Goal: Transaction & Acquisition: Purchase product/service

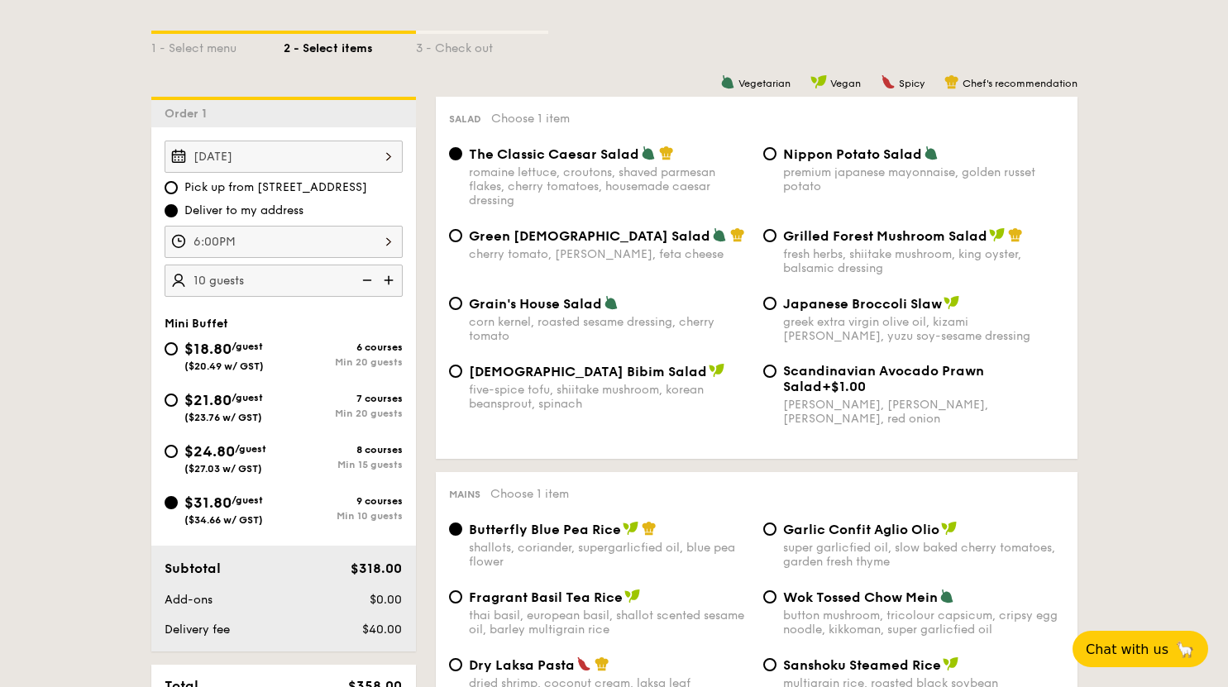
scroll to position [403, 0]
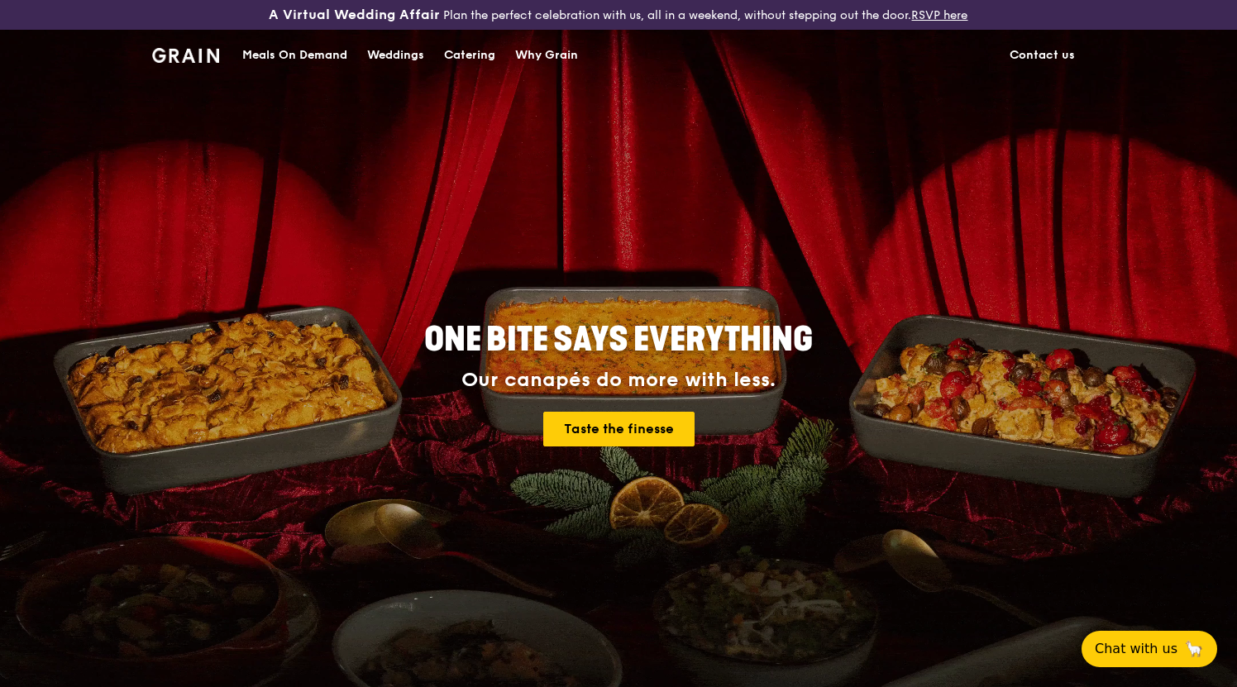
click at [467, 54] on div "Catering" at bounding box center [469, 56] width 51 height 50
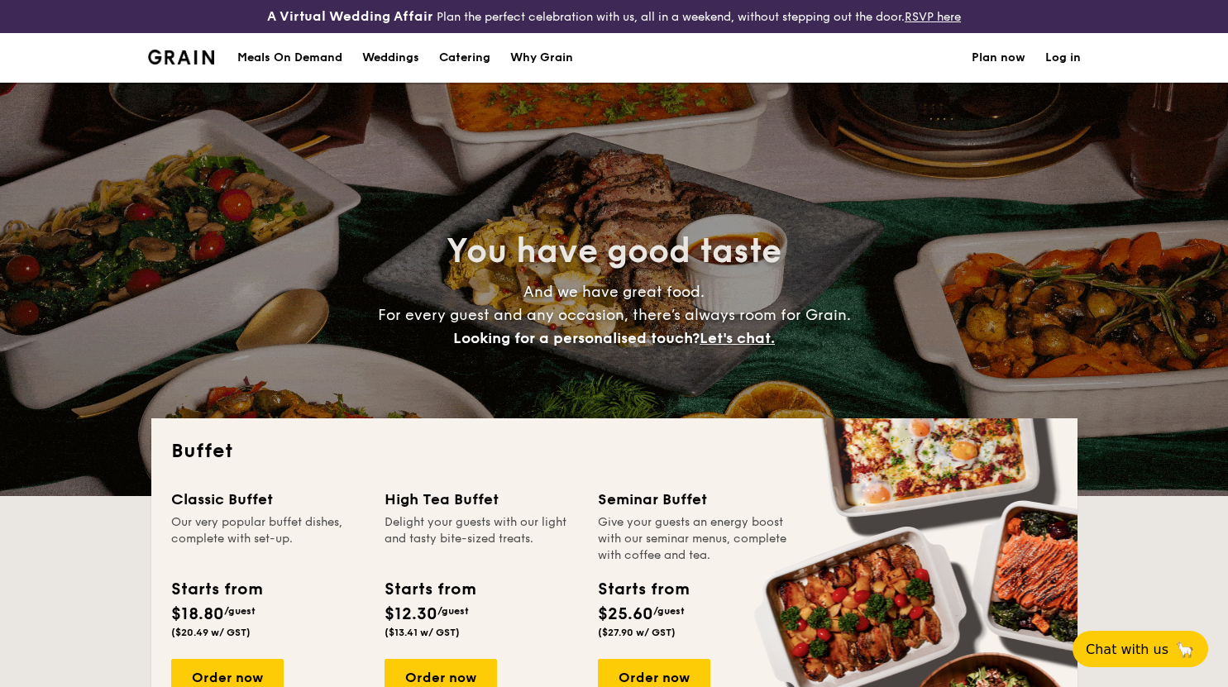
select select
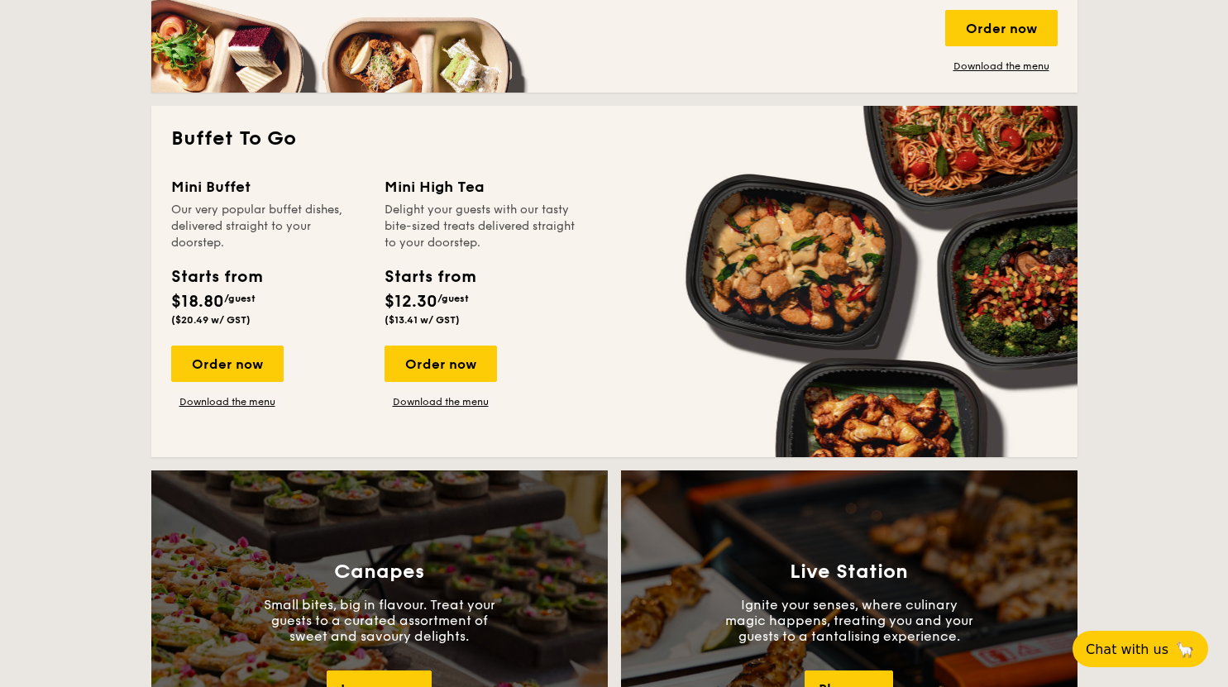
scroll to position [1075, 0]
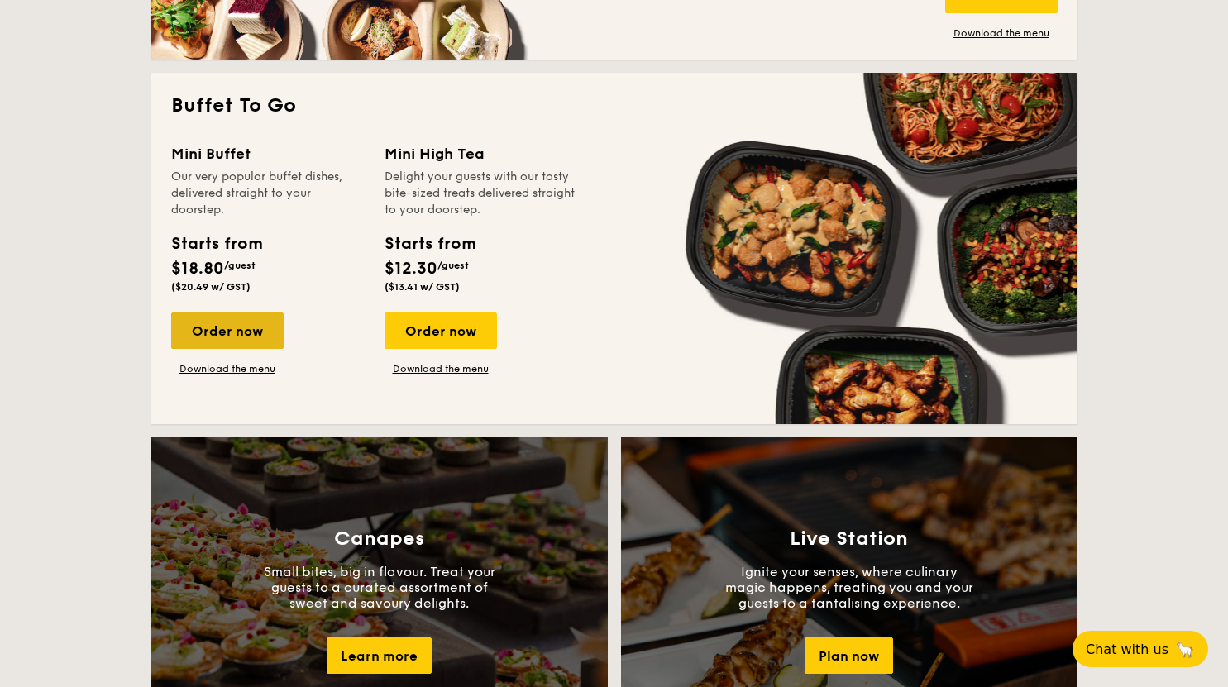
click at [261, 321] on div "Order now" at bounding box center [227, 330] width 112 height 36
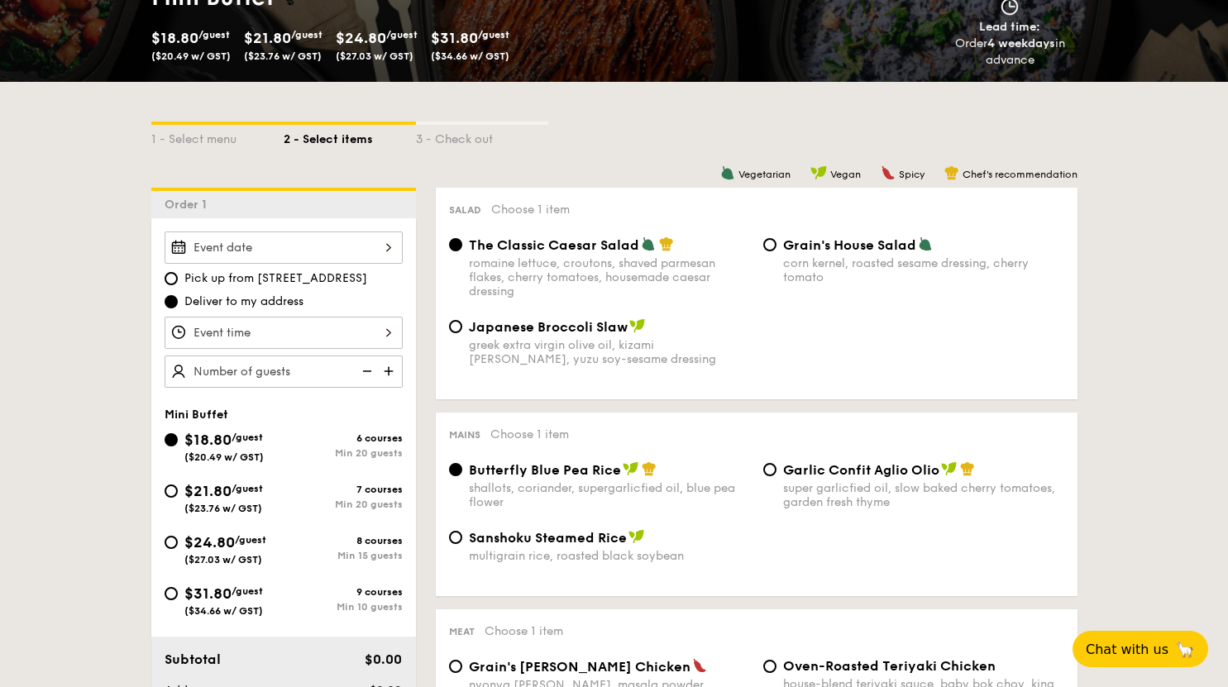
scroll to position [331, 0]
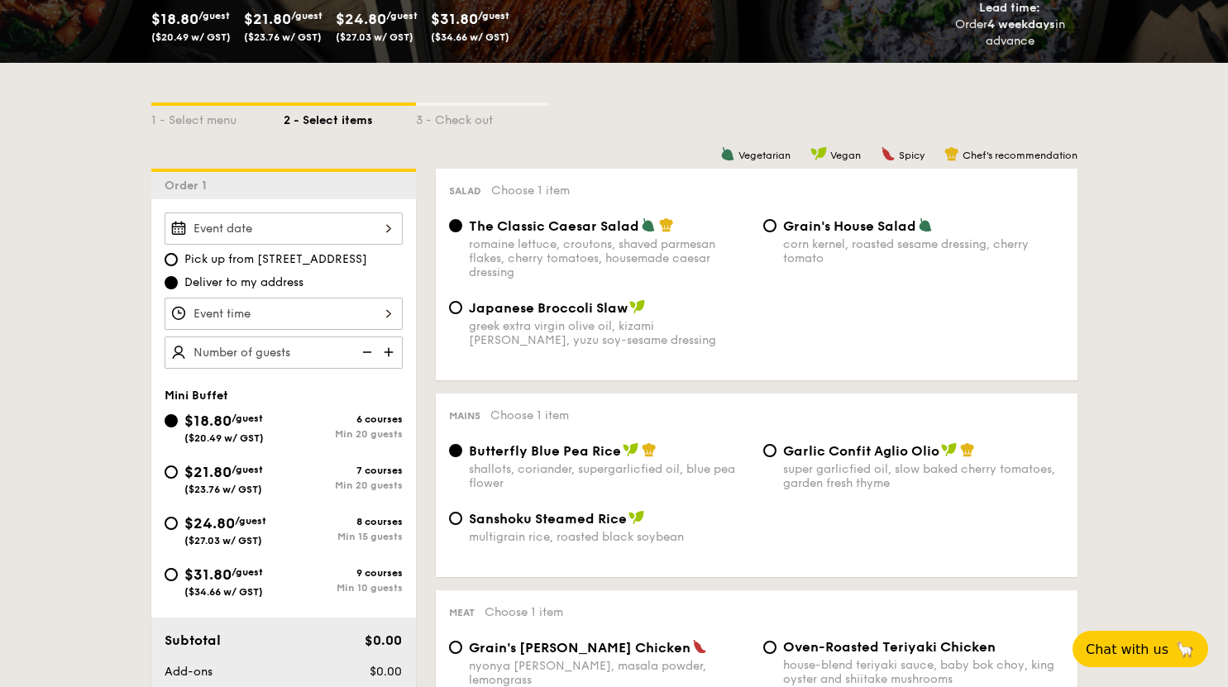
click at [303, 231] on div at bounding box center [284, 228] width 238 height 32
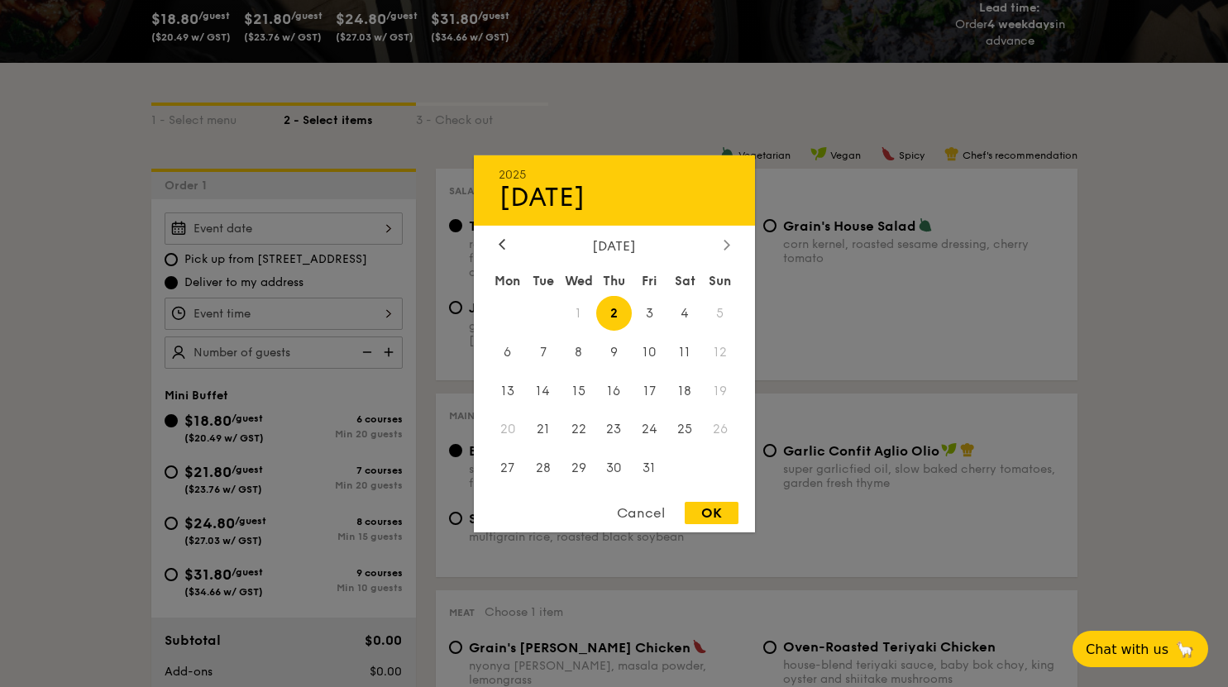
click at [727, 240] on icon at bounding box center [726, 244] width 7 height 11
click at [502, 242] on icon at bounding box center [501, 244] width 7 height 11
click at [678, 432] on span "25" at bounding box center [685, 430] width 36 height 36
click at [714, 510] on div "OK" at bounding box center [711, 513] width 54 height 22
type input "Oct 25, 2025"
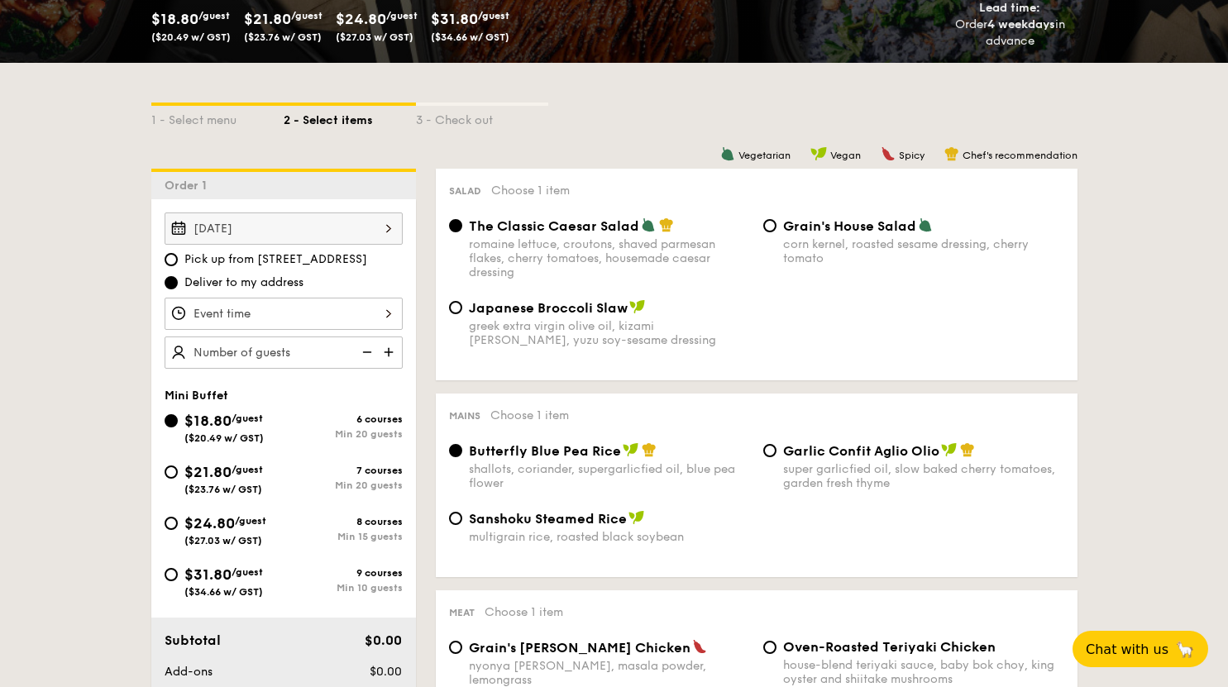
click at [398, 308] on div at bounding box center [284, 314] width 238 height 32
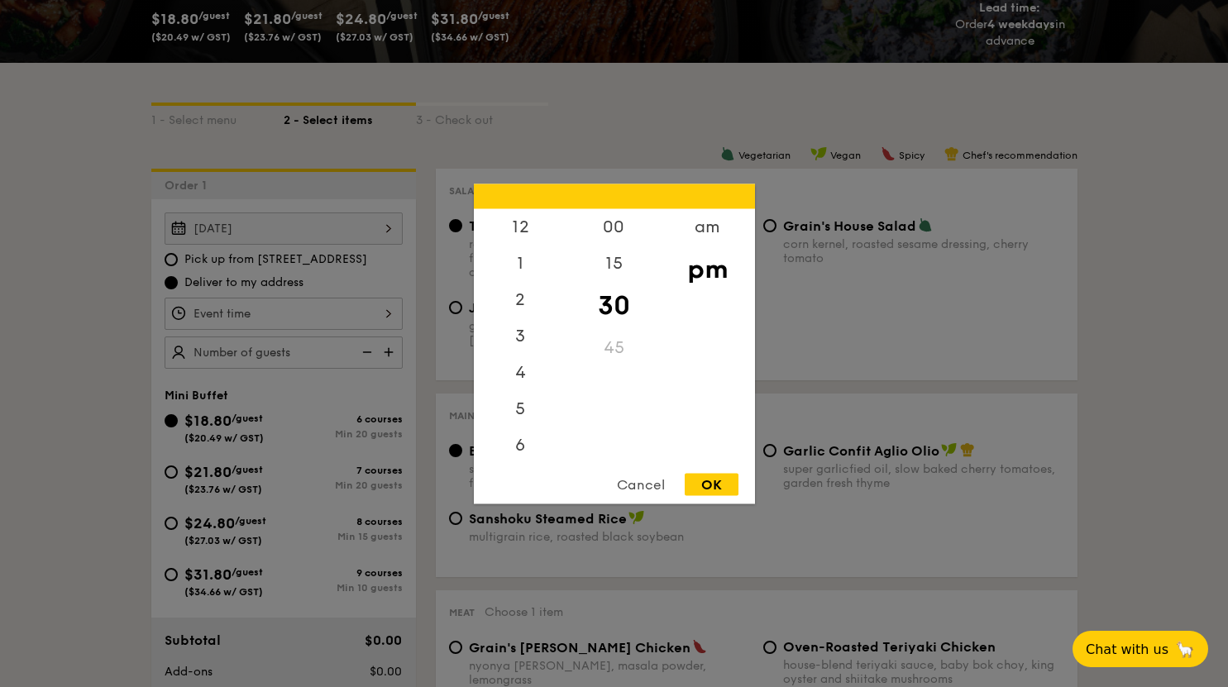
scroll to position [73, 0]
click at [518, 365] on div "5" at bounding box center [520, 341] width 93 height 48
click at [522, 375] on div "6" at bounding box center [520, 389] width 93 height 48
click at [522, 386] on div "6" at bounding box center [520, 378] width 93 height 48
click at [622, 224] on div "00" at bounding box center [613, 232] width 93 height 48
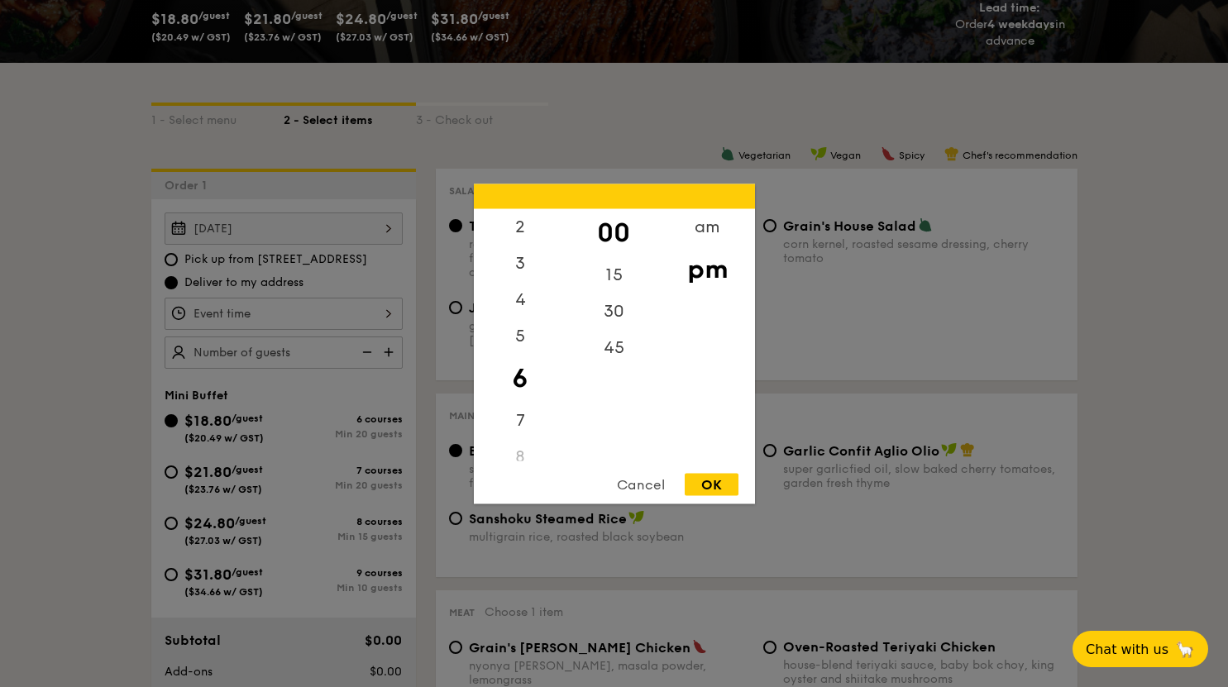
click at [700, 488] on div "OK" at bounding box center [711, 484] width 54 height 22
type input "6:00PM"
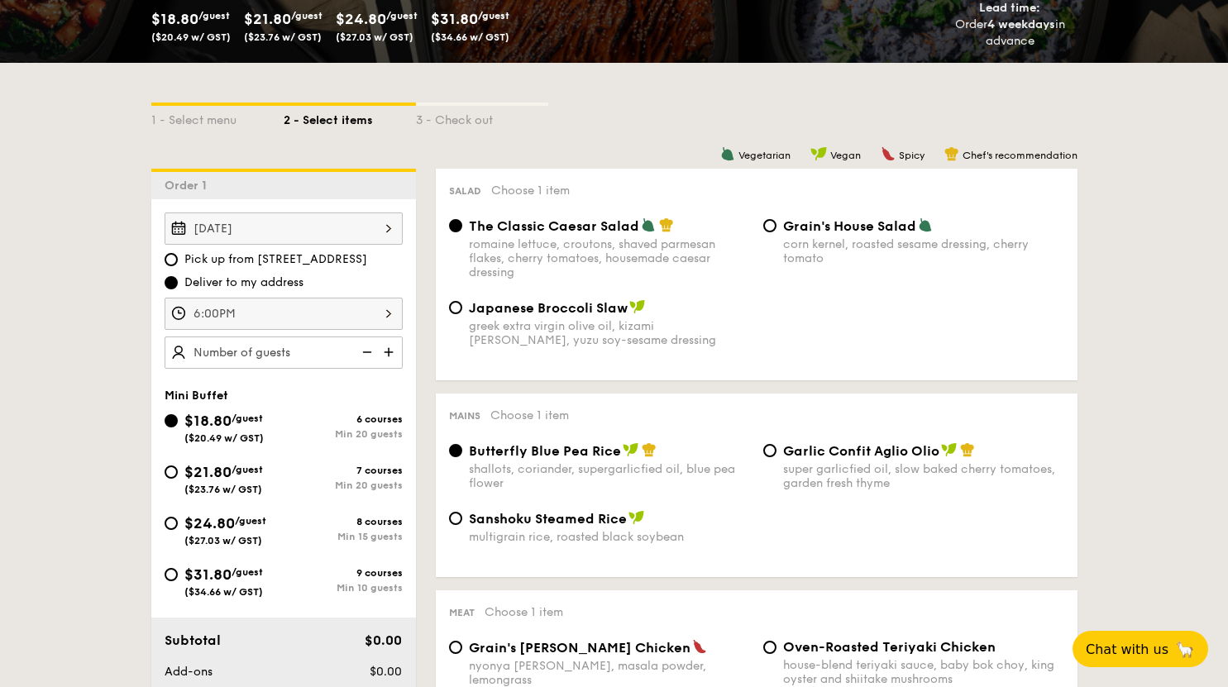
click at [397, 352] on img at bounding box center [390, 351] width 25 height 31
type input "20 guests"
click at [222, 564] on div "$18.80 /guest ($20.49 w/ GST) 6 courses Min 20 guests $21.80 /guest ($23.76 w/ …" at bounding box center [283, 511] width 251 height 205
click at [193, 566] on div "$31.80 /guest ($34.66 w/ GST)" at bounding box center [223, 580] width 79 height 35
click at [178, 568] on input "$31.80 /guest ($34.66 w/ GST) 9 courses Min 10 guests" at bounding box center [171, 574] width 13 height 13
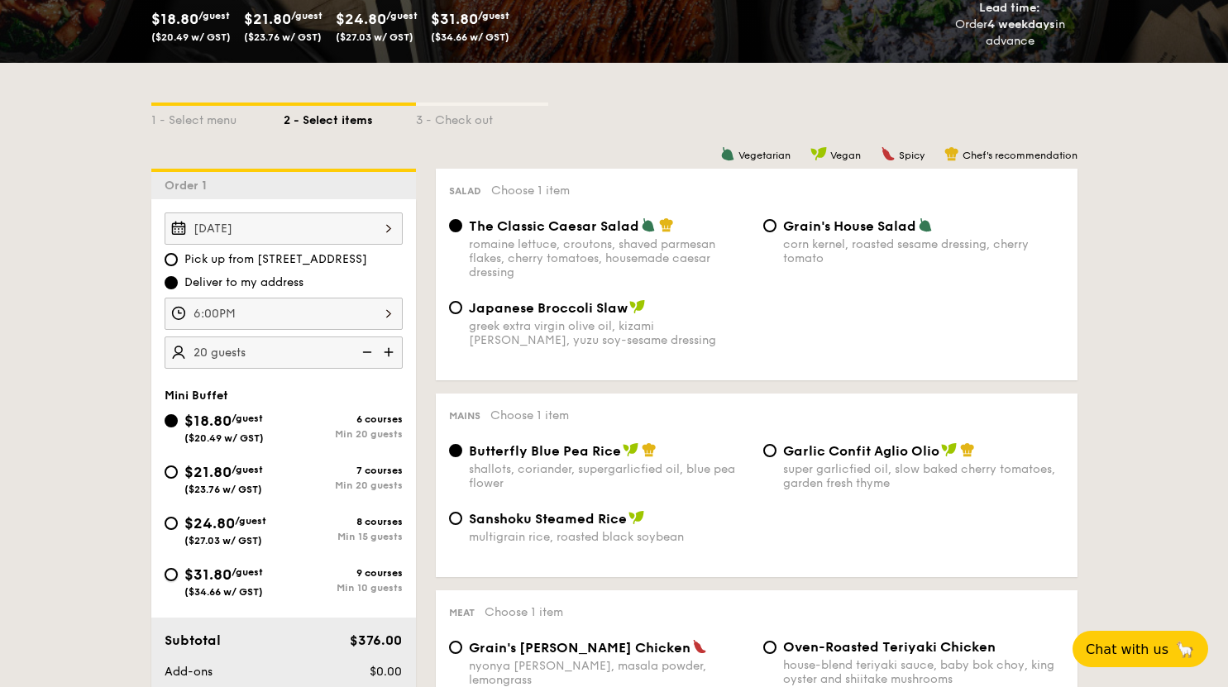
radio input "true"
radio input "false"
radio input "true"
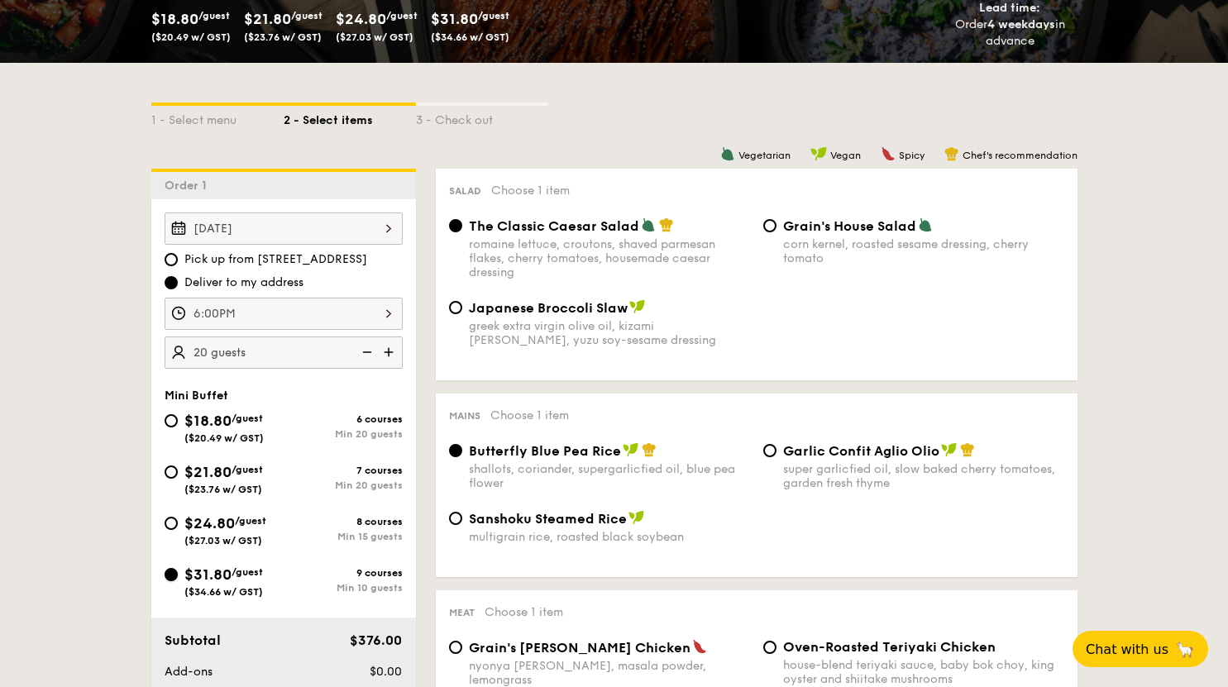
radio input "true"
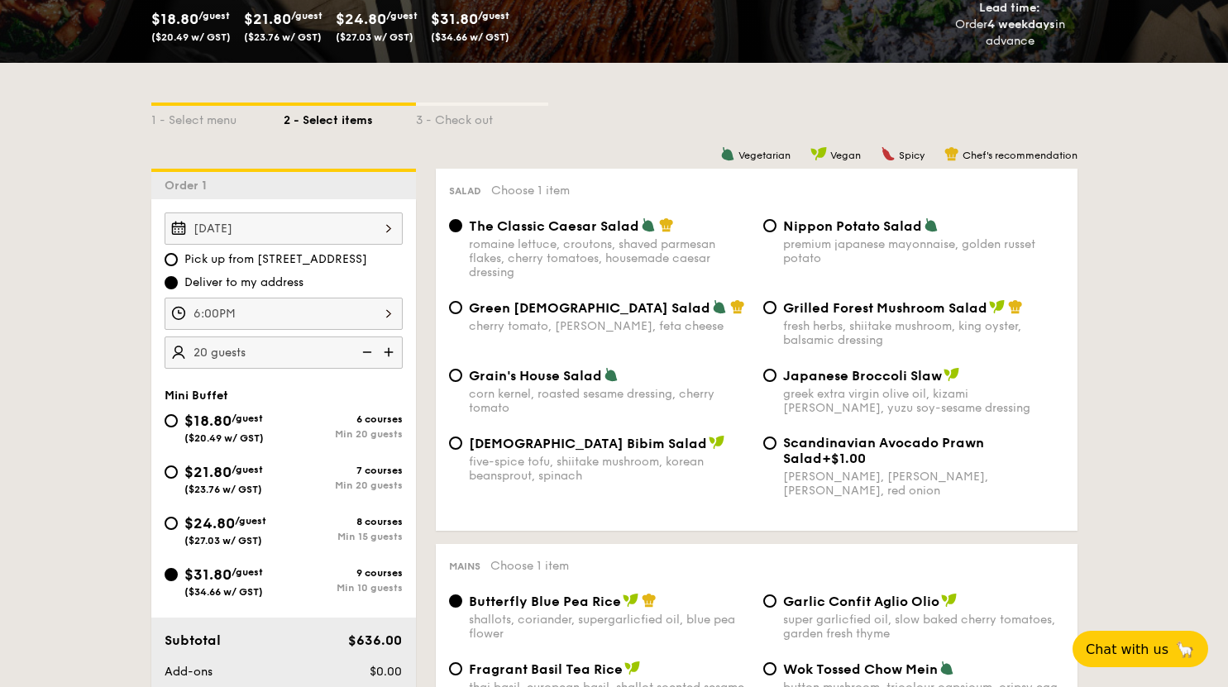
click at [368, 349] on img at bounding box center [365, 351] width 25 height 31
type input "10 guests"
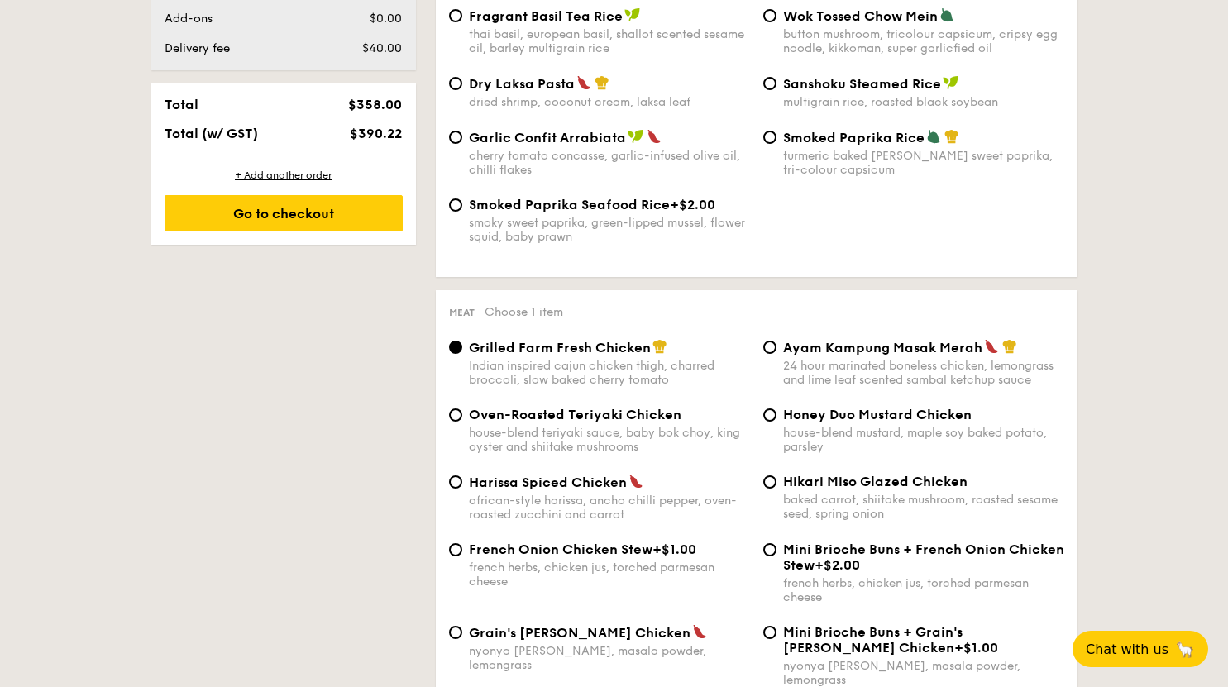
scroll to position [1157, 0]
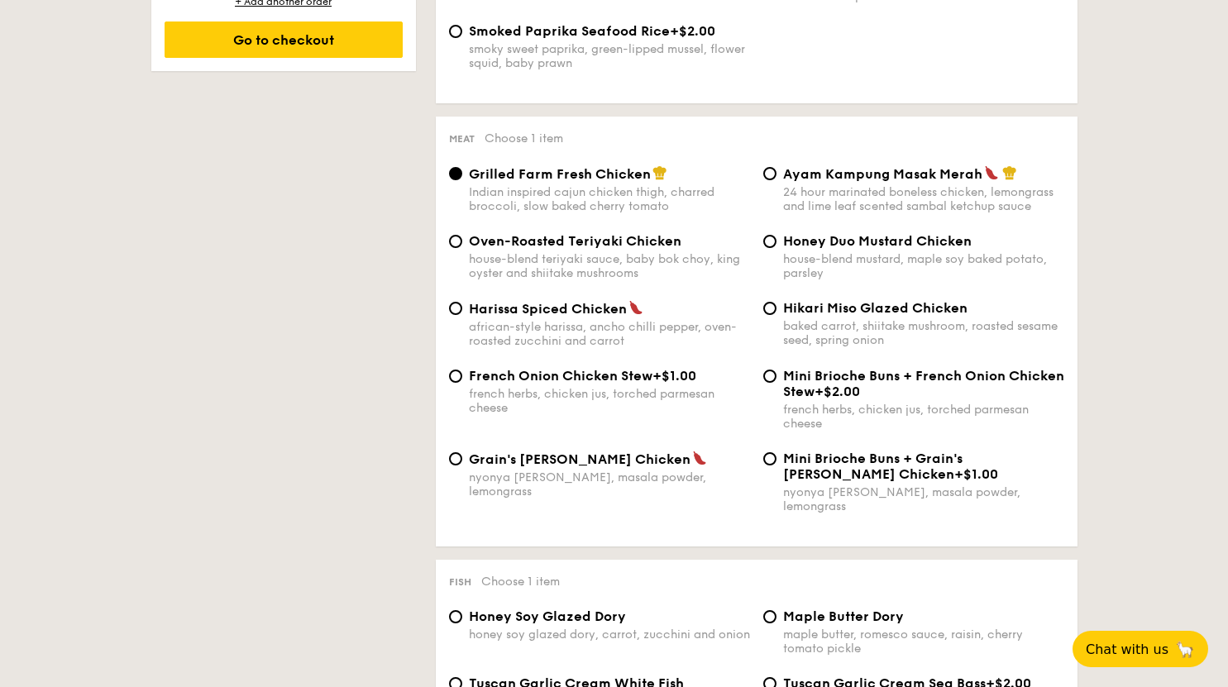
click at [754, 179] on div "Grilled Farm Fresh Chicken Indian inspired cajun chicken thigh, charred broccol…" at bounding box center [599, 189] width 314 height 48
click at [776, 172] on div "Meat Choose 1 item Grilled Farm Fresh Chicken Indian inspired cajun chicken thi…" at bounding box center [756, 332] width 641 height 430
click at [775, 180] on input "Ayam Kampung Masak Merah 24 hour marinated boneless chicken, lemongrass and lim…" at bounding box center [769, 173] width 13 height 13
radio input "true"
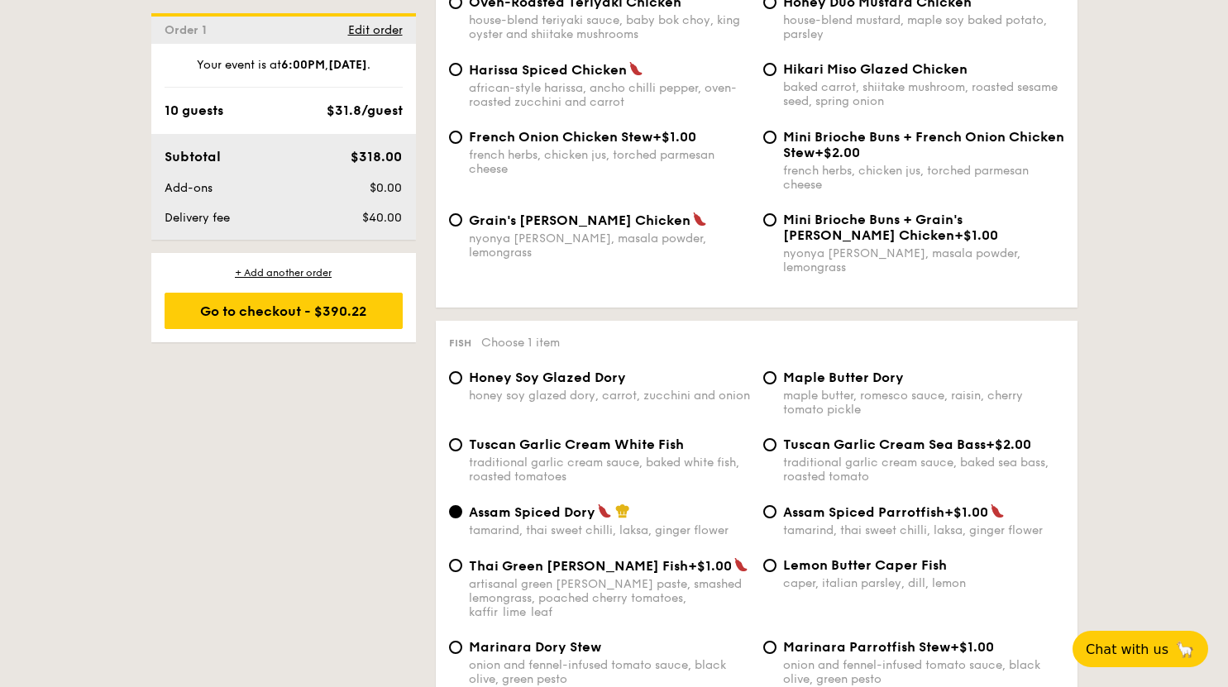
scroll to position [1240, 0]
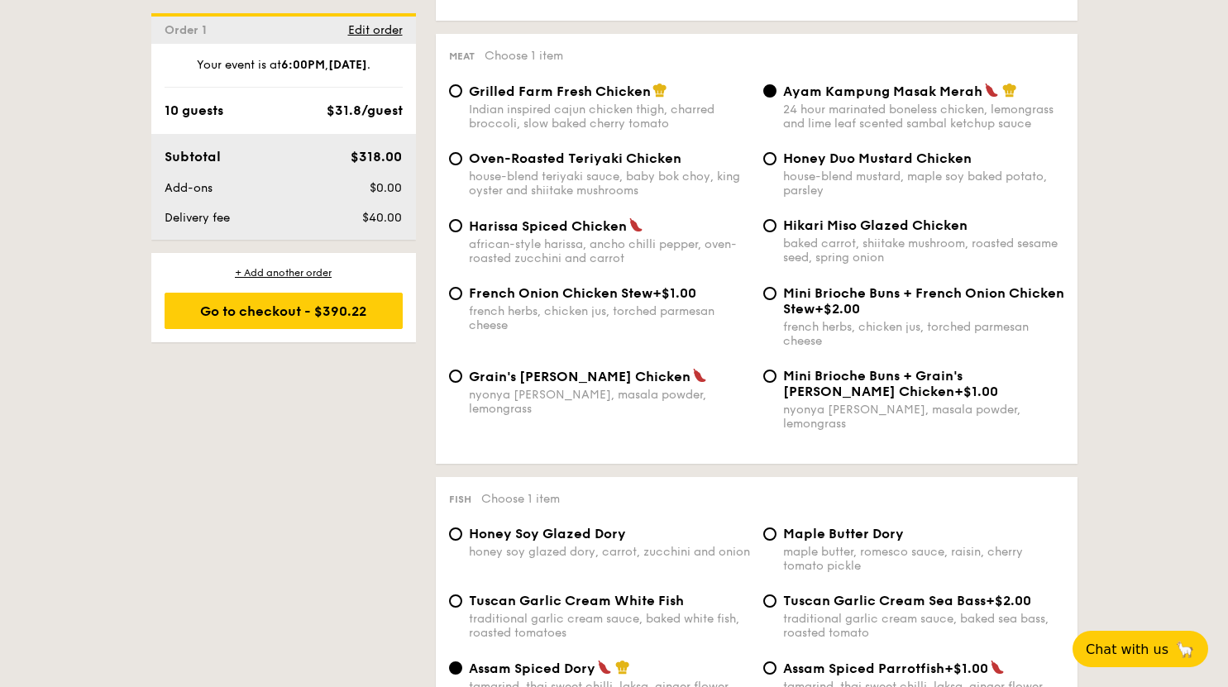
click at [779, 384] on div "Mini Brioche Buns + Grain's Curry Chicken +$1.00 nyonya curry, masala powder, l…" at bounding box center [913, 399] width 314 height 63
click at [770, 383] on input "Mini Brioche Buns + Grain's Curry Chicken +$1.00 nyonya curry, masala powder, l…" at bounding box center [769, 376] width 13 height 13
radio input "true"
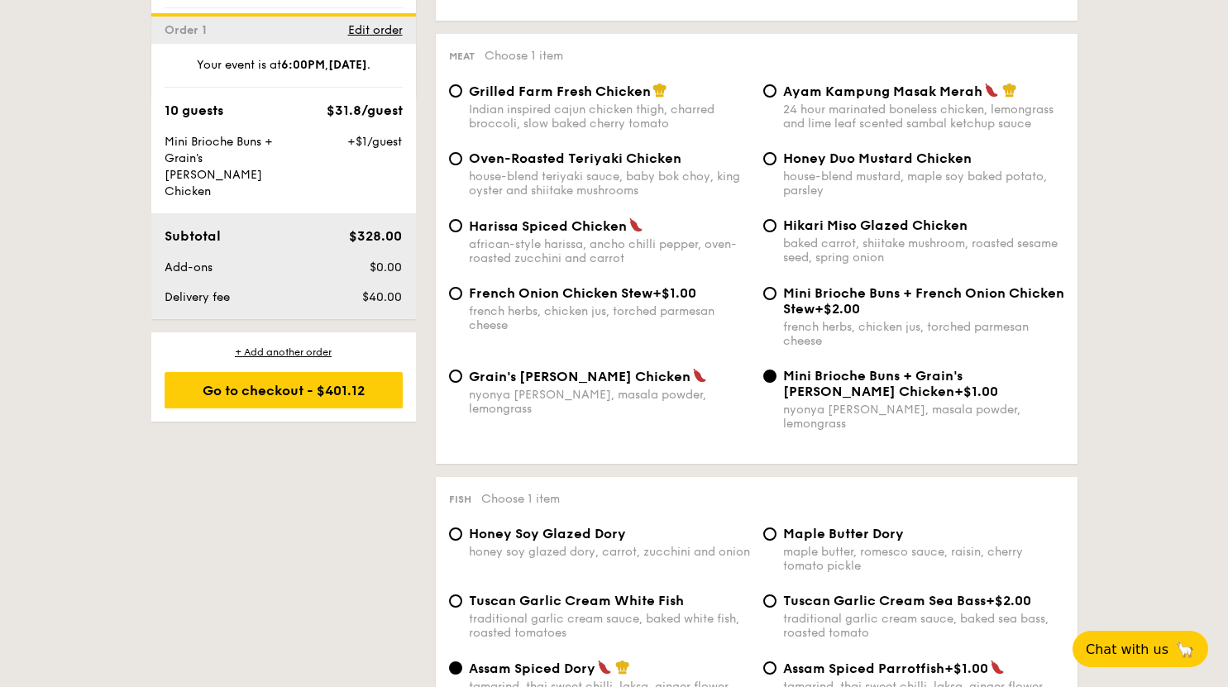
click at [825, 99] on span "Ayam Kampung Masak Merah" at bounding box center [882, 91] width 199 height 16
click at [776, 98] on input "Ayam Kampung Masak Merah 24 hour marinated boneless chicken, lemongrass and lim…" at bounding box center [769, 90] width 13 height 13
radio input "true"
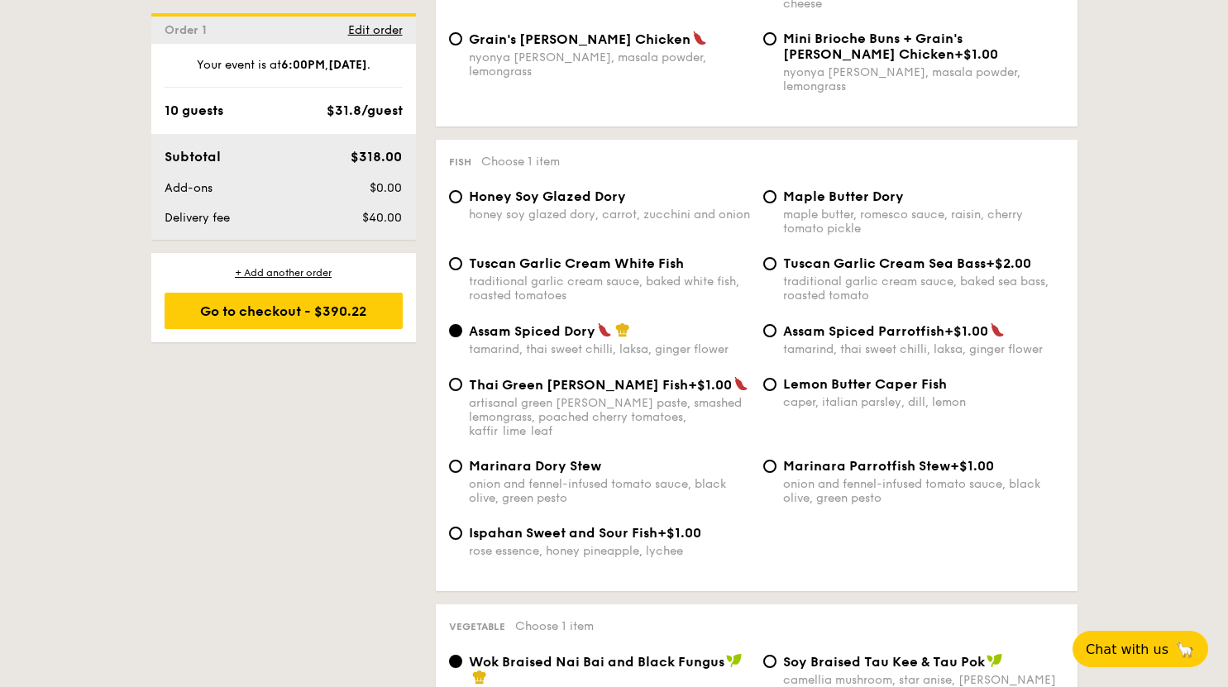
scroll to position [1164, 0]
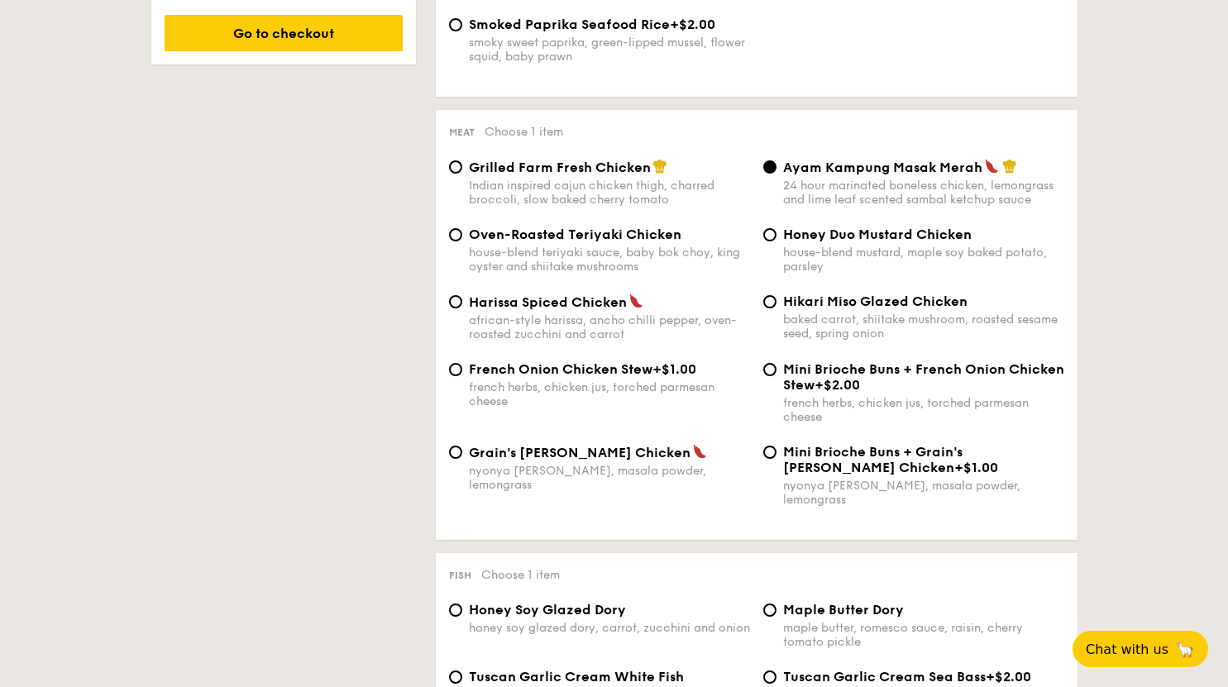
click at [611, 175] on span "Grilled Farm Fresh Chicken" at bounding box center [560, 168] width 182 height 16
click at [462, 174] on input "Grilled Farm Fresh Chicken Indian inspired cajun chicken thigh, charred broccol…" at bounding box center [455, 166] width 13 height 13
radio input "true"
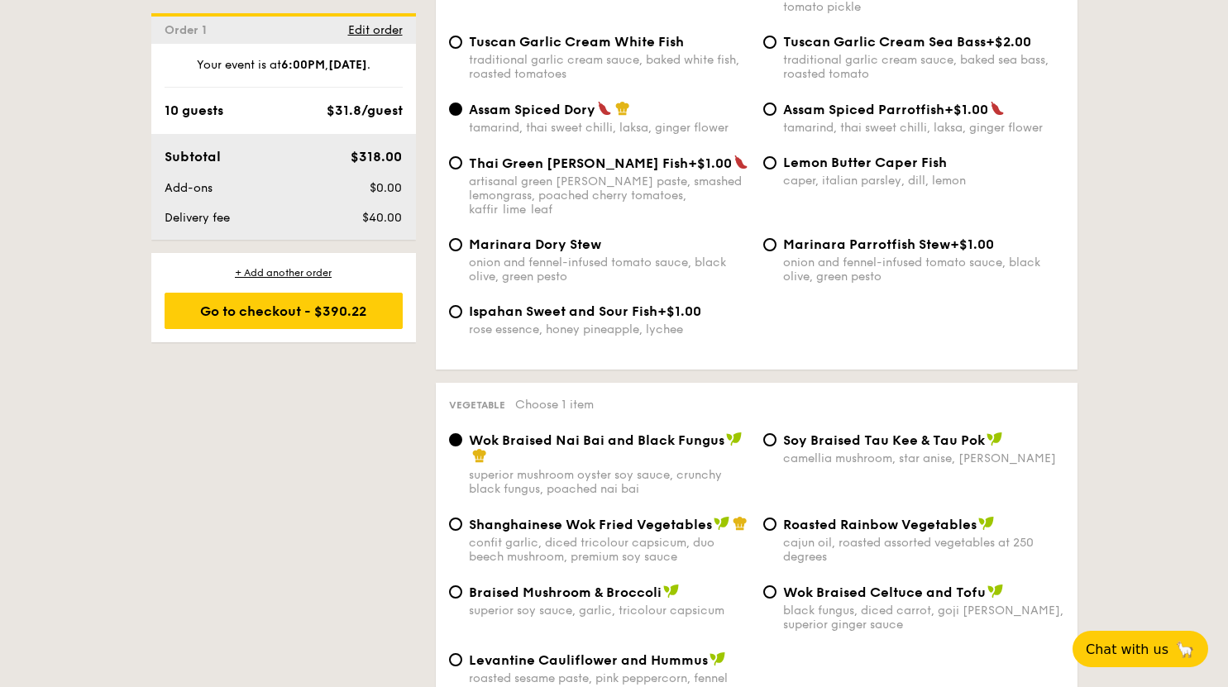
scroll to position [1908, 0]
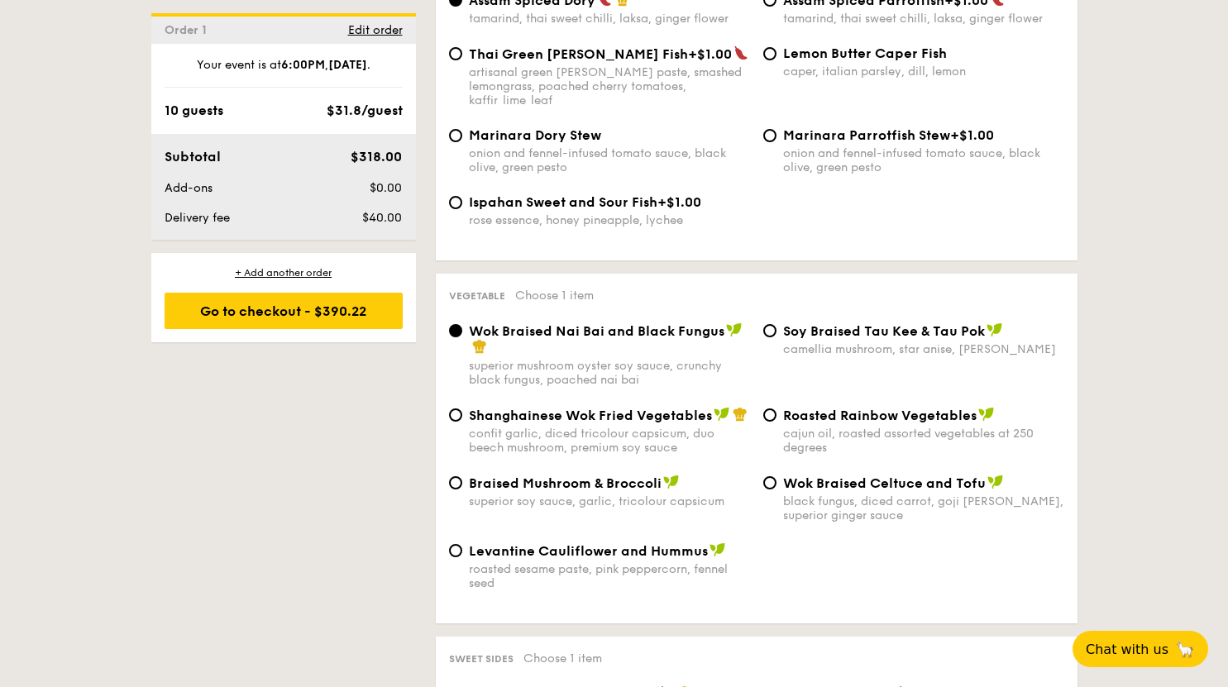
click at [519, 527] on div "Braised Mushroom & Broccoli superior soy sauce, garlic, tricolour capsicum Wok …" at bounding box center [756, 508] width 628 height 68
click at [516, 543] on span "Levantine Cauliflower and Hummus" at bounding box center [588, 551] width 239 height 16
click at [462, 544] on input "Levantine Cauliflower and Hummus roasted sesame paste, pink peppercorn, fennel …" at bounding box center [455, 550] width 13 height 13
radio input "true"
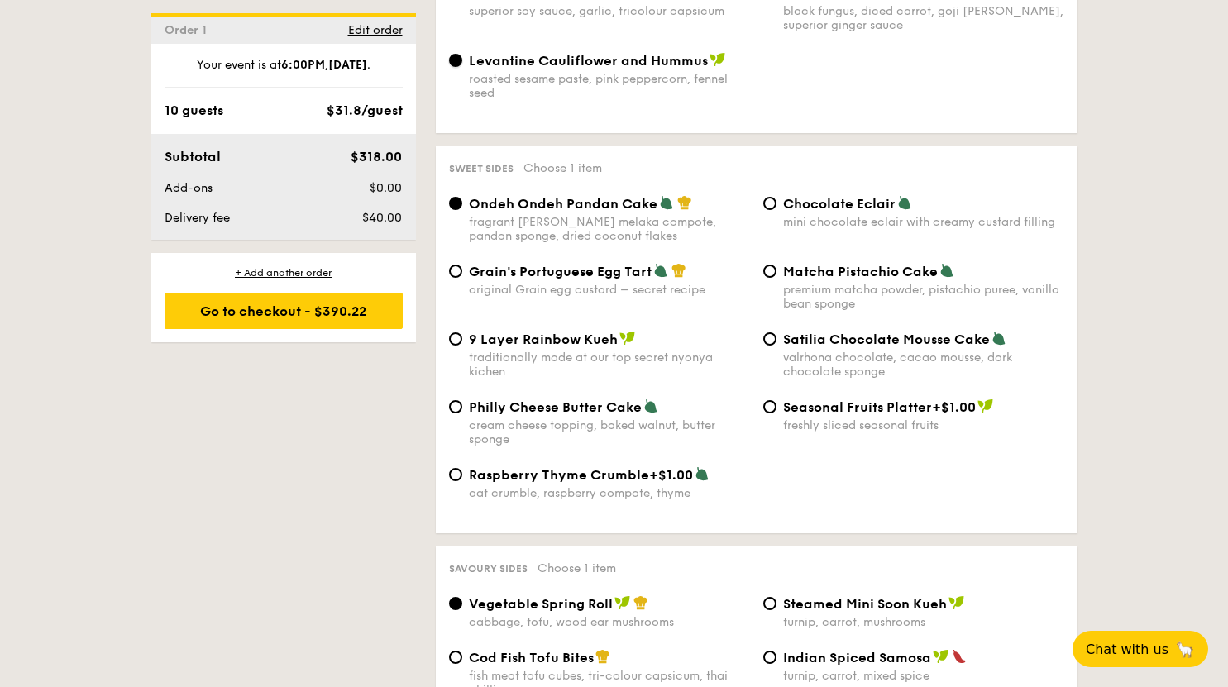
scroll to position [2404, 0]
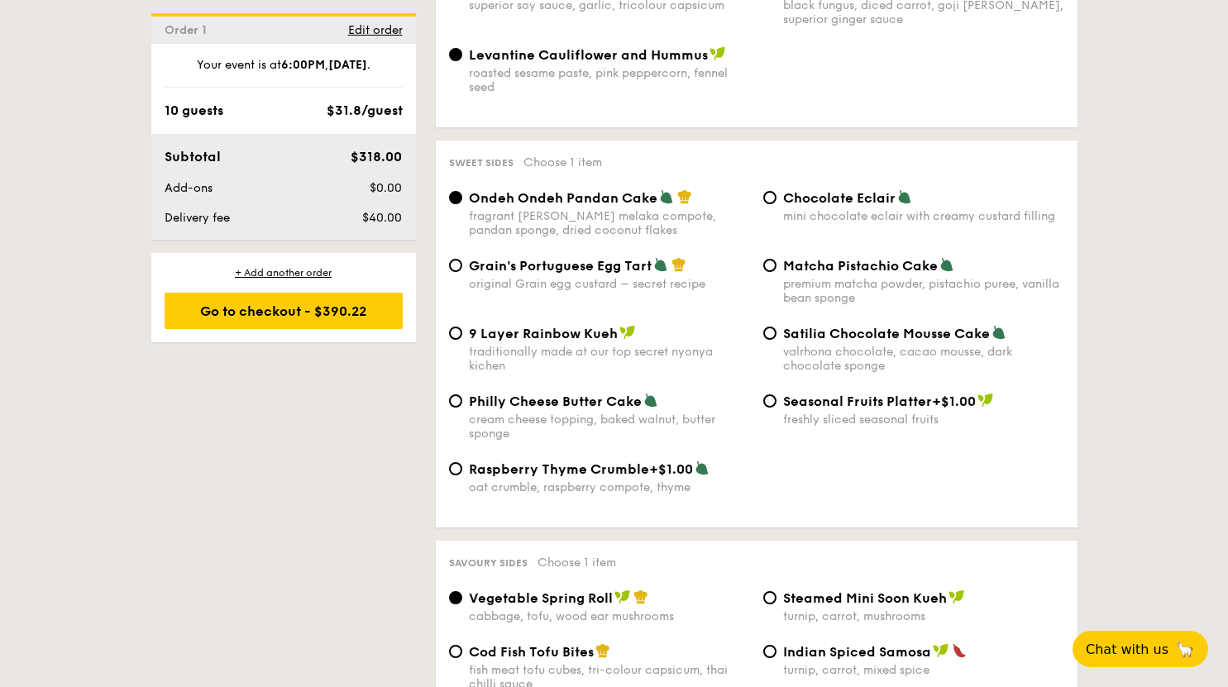
click at [637, 469] on span "Raspberry Thyme Crumble" at bounding box center [559, 469] width 180 height 16
click at [462, 469] on input "Raspberry Thyme Crumble +$1.00 oat crumble, raspberry compote, thyme" at bounding box center [455, 468] width 13 height 13
radio input "true"
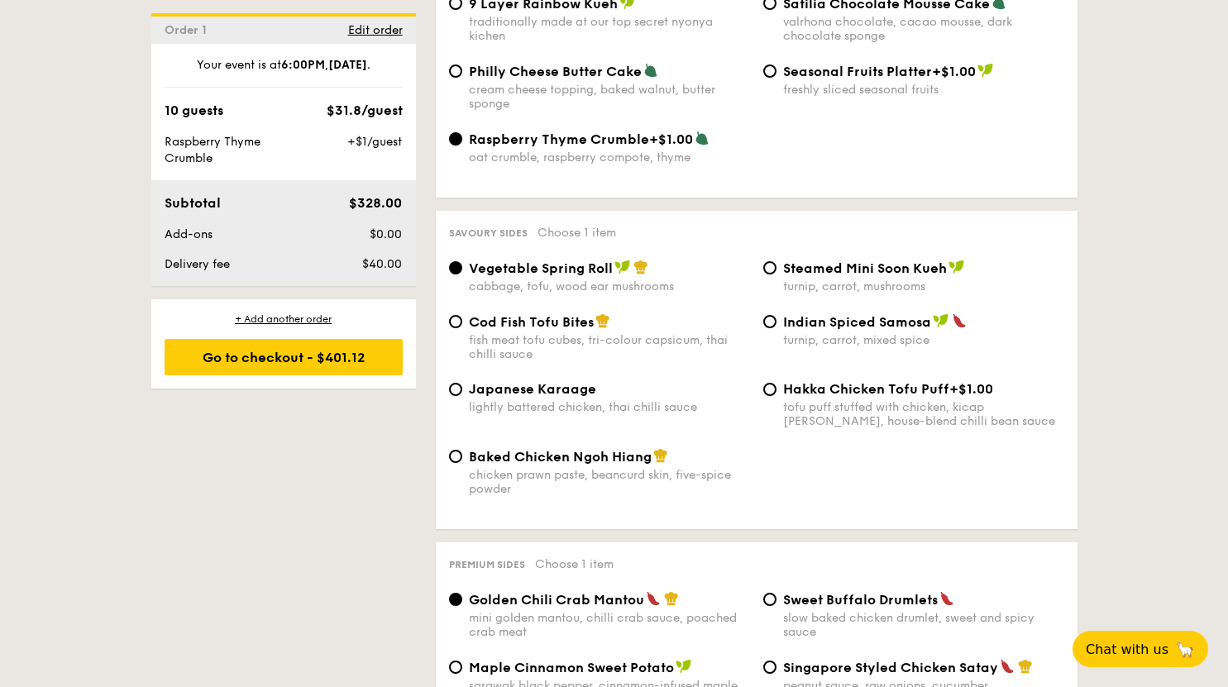
scroll to position [2735, 0]
click at [601, 399] on div "lightly battered chicken, thai chilli sauce" at bounding box center [609, 406] width 281 height 14
click at [462, 395] on input "Japanese Karaage lightly battered chicken, thai chilli sauce" at bounding box center [455, 388] width 13 height 13
radio input "true"
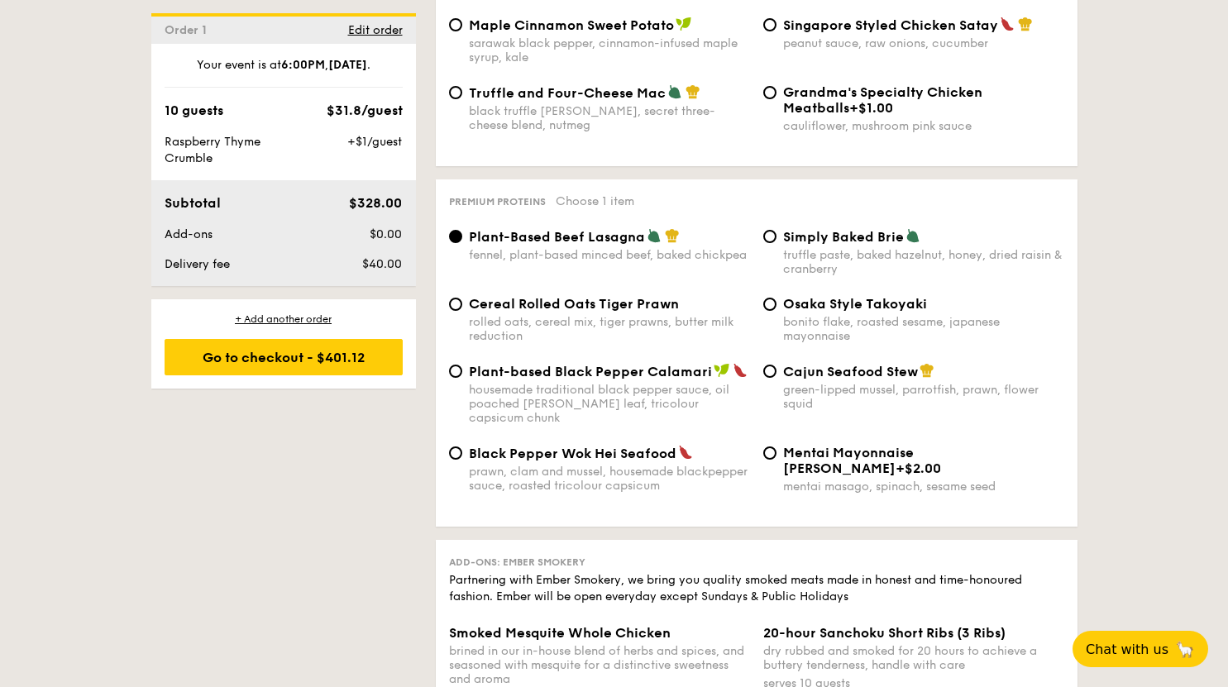
scroll to position [3396, 0]
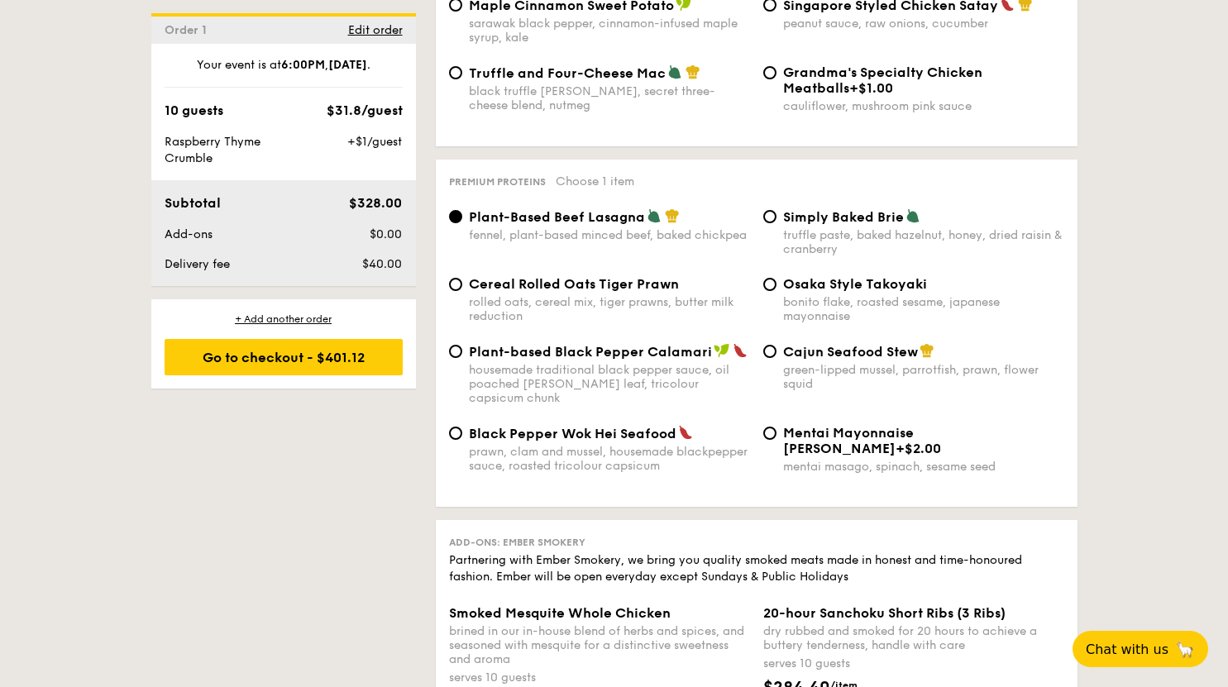
click at [641, 291] on div "Cereal Rolled Oats Tiger Prawn rolled oats, cereal mix, tiger prawns, butter mi…" at bounding box center [609, 299] width 281 height 47
click at [462, 291] on input "Cereal Rolled Oats Tiger Prawn rolled oats, cereal mix, tiger prawns, butter mi…" at bounding box center [455, 284] width 13 height 13
radio input "true"
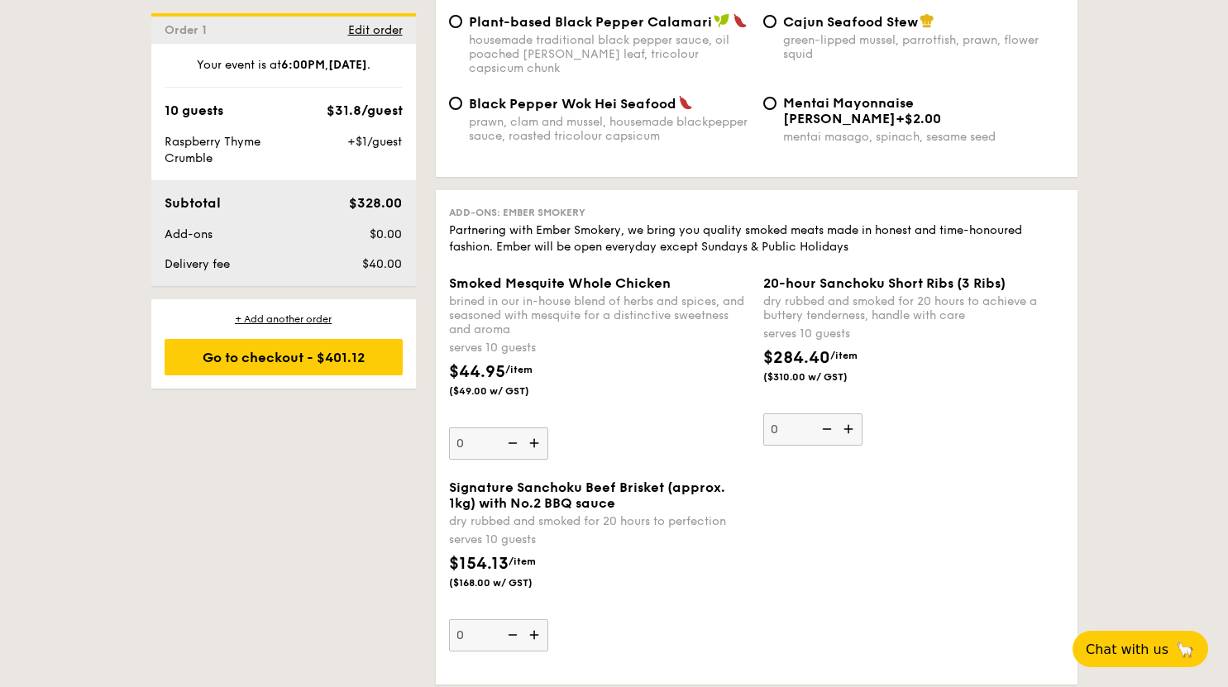
scroll to position [3727, 0]
click at [536, 427] on img at bounding box center [535, 442] width 25 height 31
click at [536, 427] on input "0" at bounding box center [498, 443] width 99 height 32
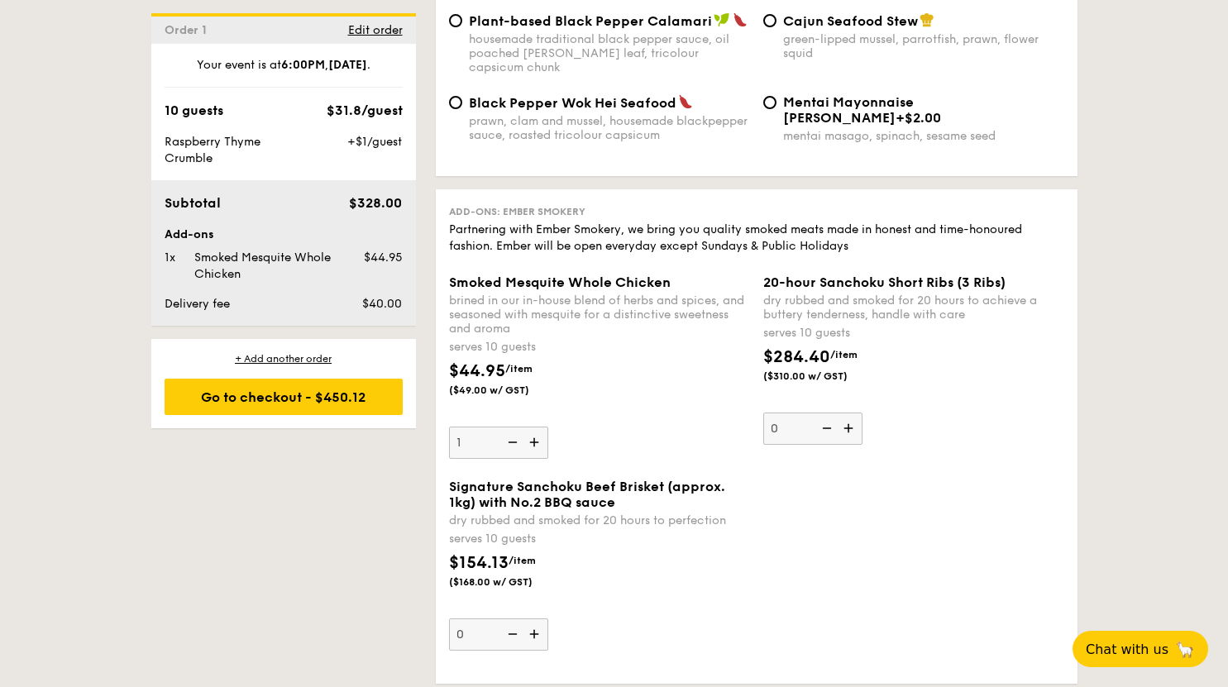
click at [513, 427] on img at bounding box center [510, 442] width 25 height 31
click at [513, 427] on input "1" at bounding box center [498, 443] width 99 height 32
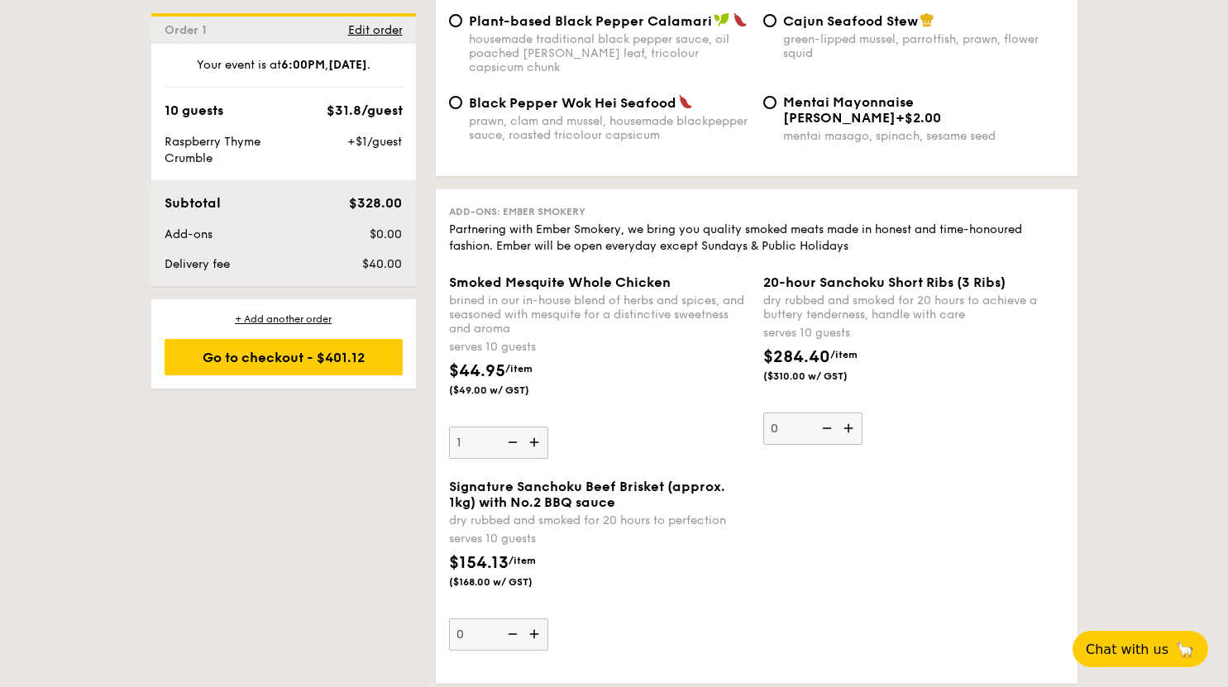
type input "0"
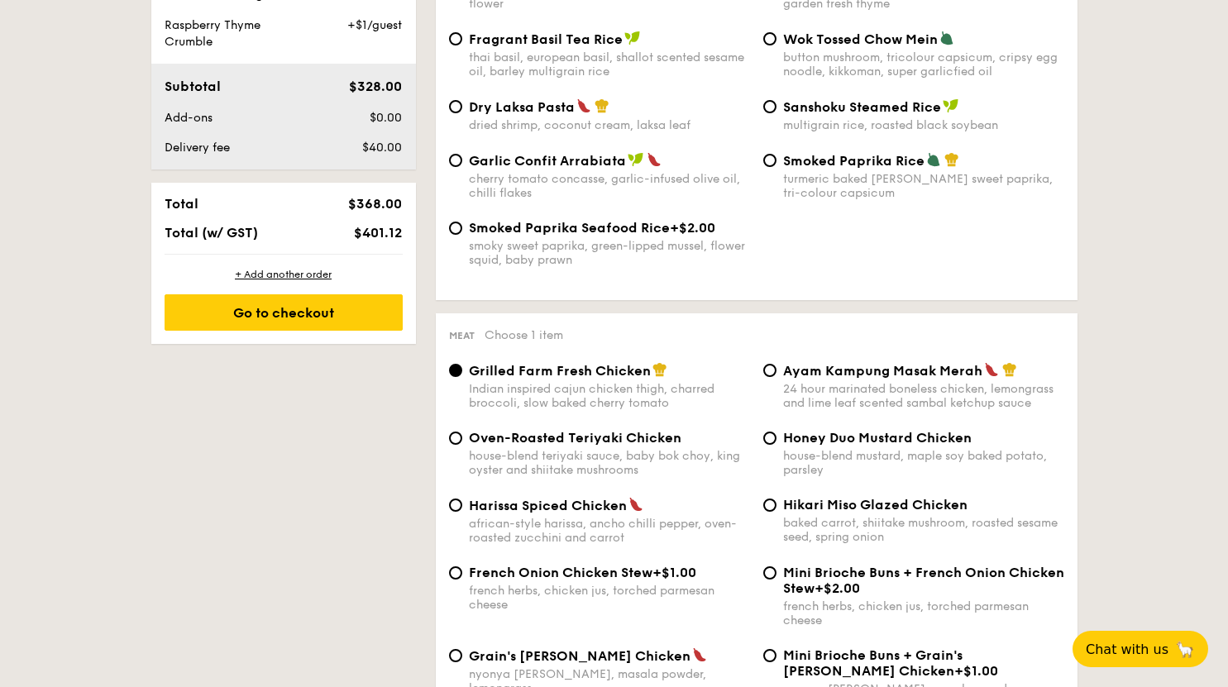
scroll to position [833, 0]
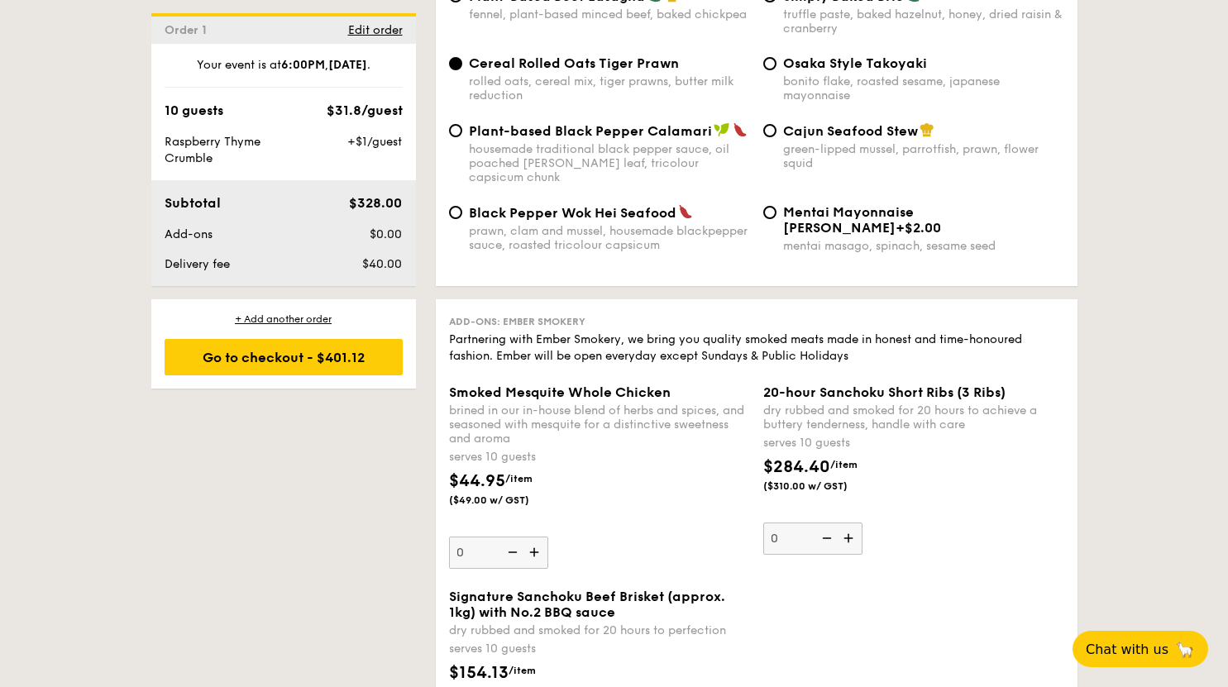
scroll to position [3784, 0]
